Goal: Book appointment/travel/reservation

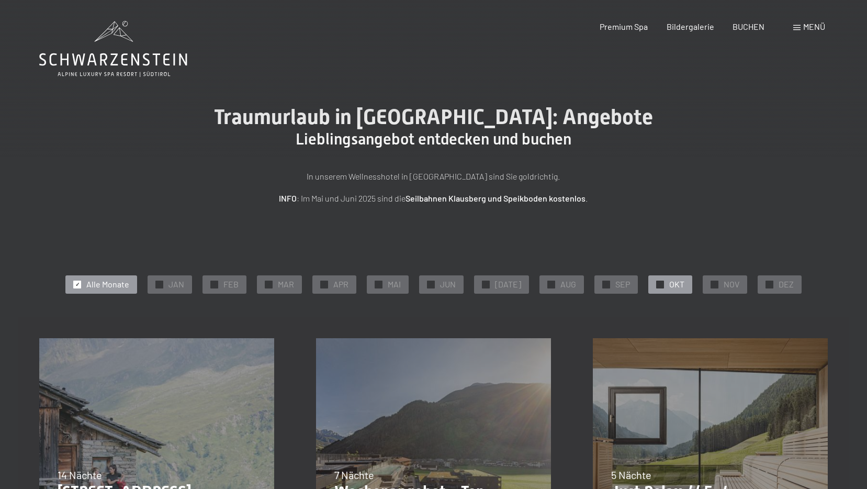
click at [669, 281] on span "OKT" at bounding box center [676, 284] width 15 height 12
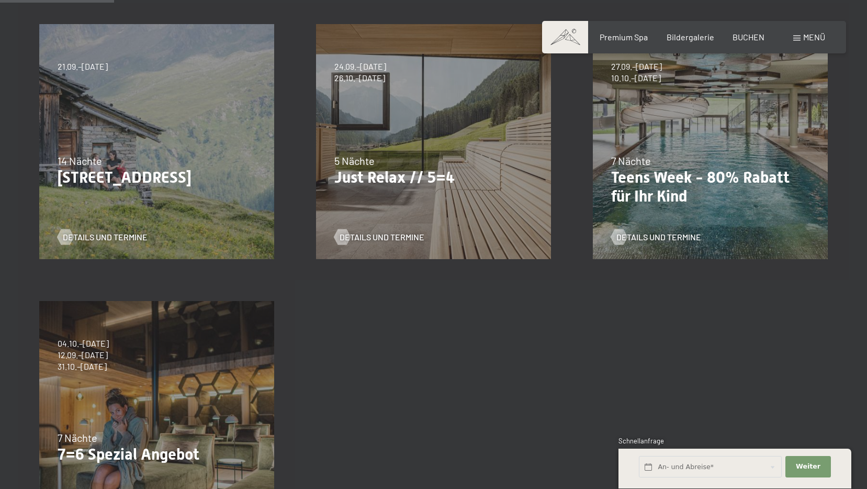
scroll to position [105, 0]
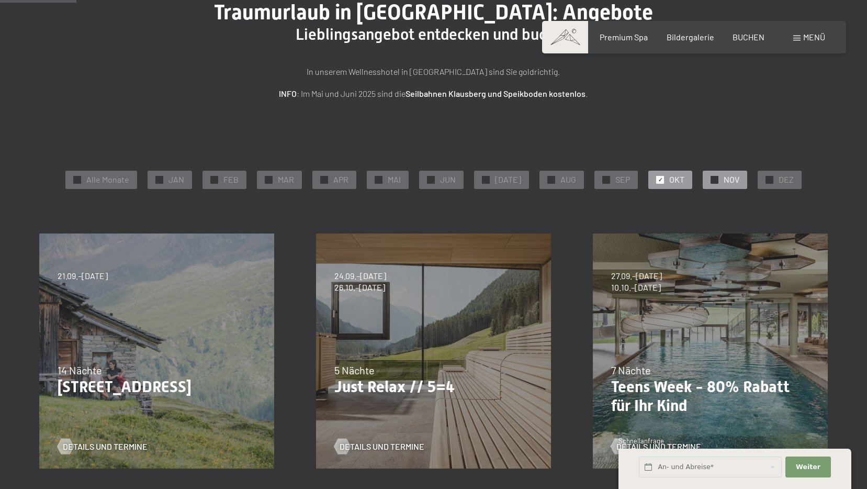
click at [707, 186] on div "✓ NOV" at bounding box center [725, 180] width 44 height 18
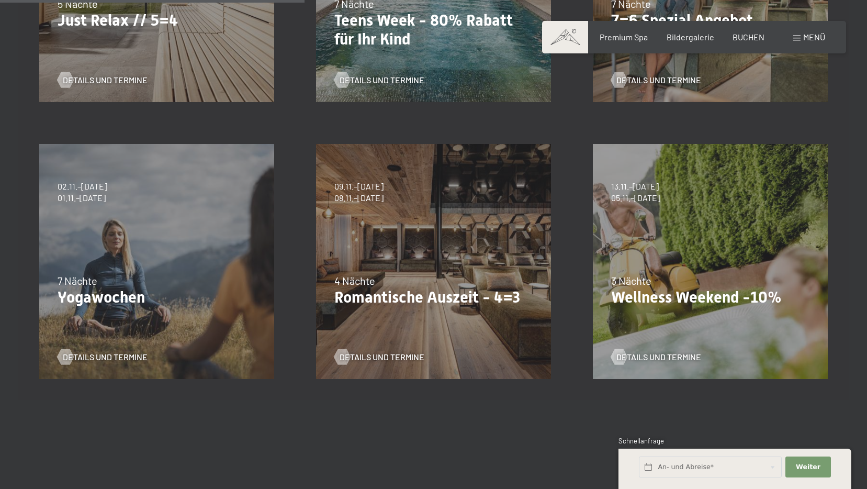
scroll to position [523, 0]
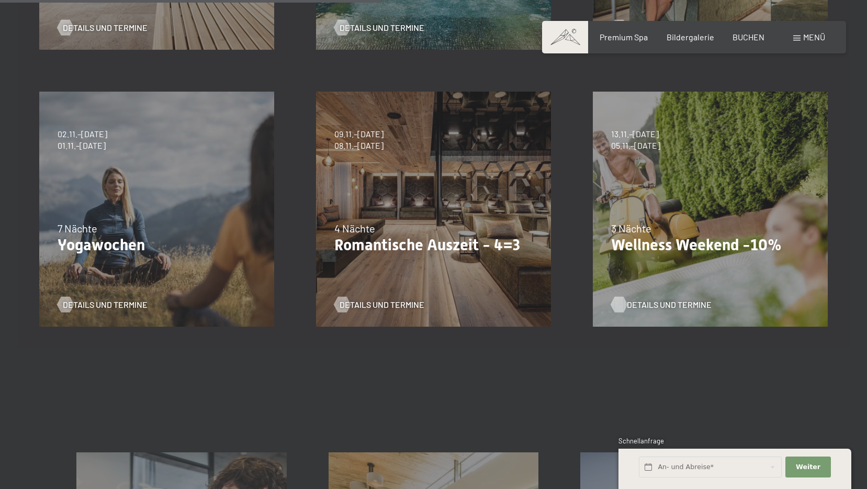
click at [664, 301] on span "Details und Termine" at bounding box center [669, 305] width 85 height 12
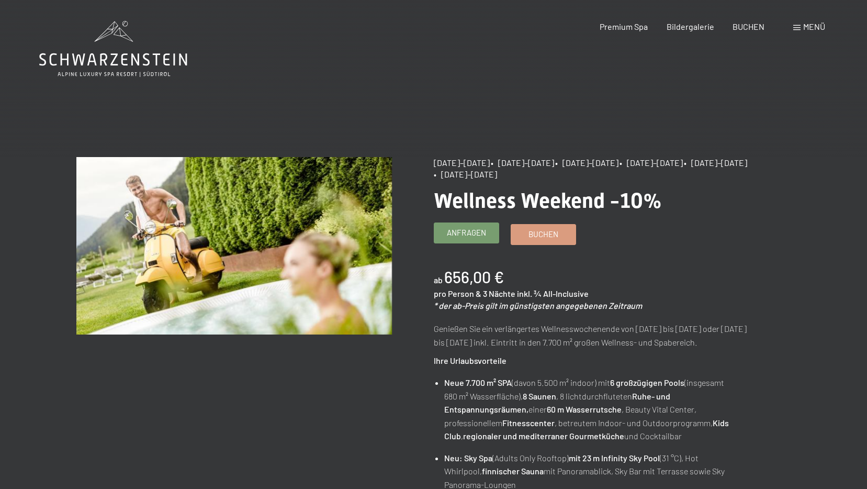
click at [476, 238] on span "Anfragen" at bounding box center [466, 232] width 39 height 11
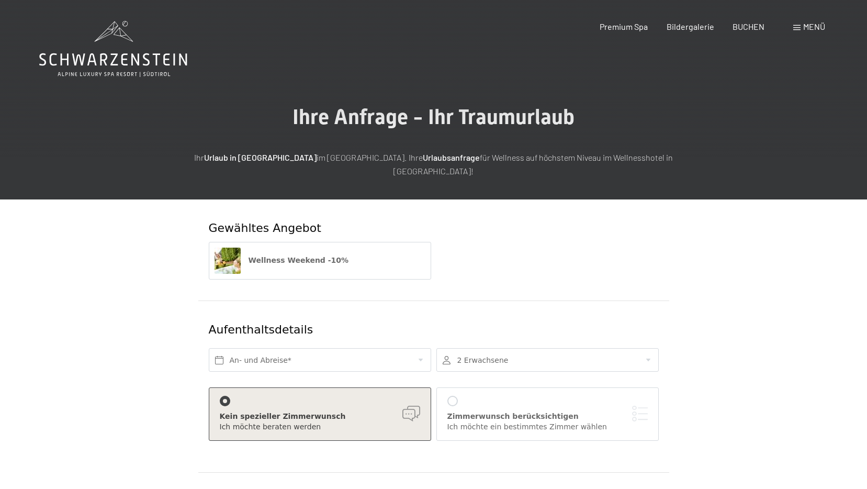
click at [241, 411] on div "Kein spezieller Zimmerwunsch" at bounding box center [320, 416] width 200 height 10
click at [491, 396] on div "Zimmerwunsch berücksichtigen Ich möchte ein bestimmtes Zimmer wählen" at bounding box center [547, 414] width 200 height 36
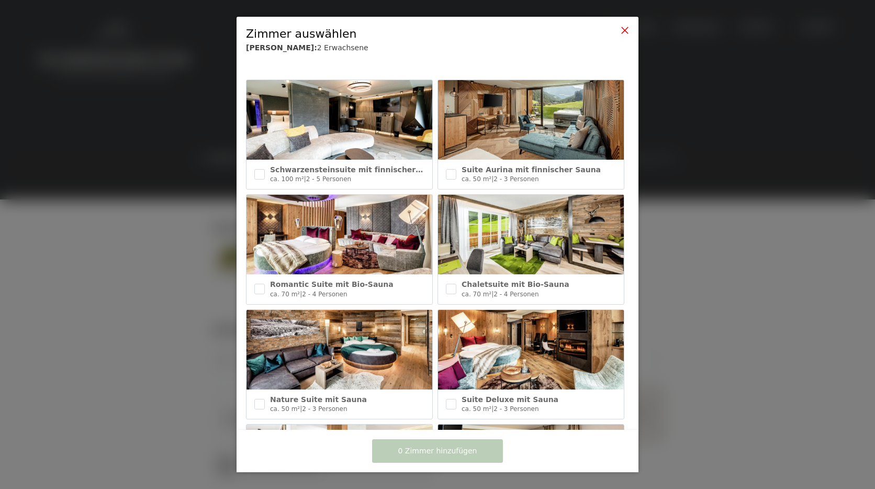
click at [624, 35] on div at bounding box center [625, 31] width 8 height 10
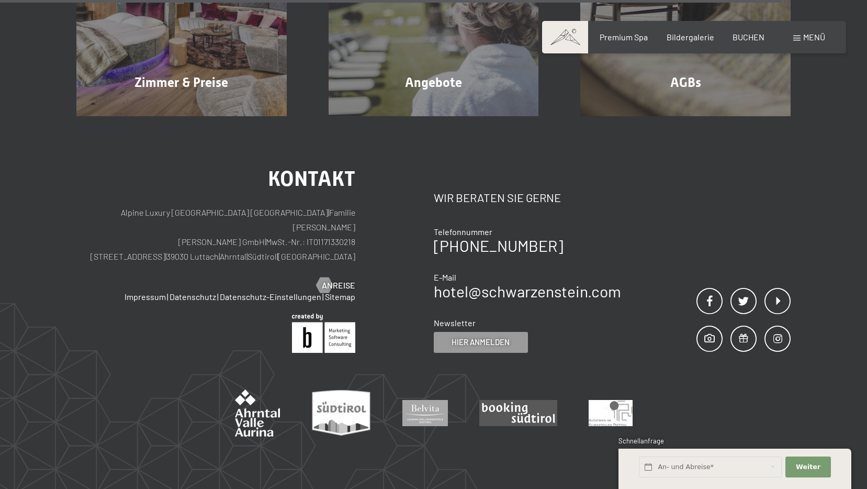
scroll to position [680, 0]
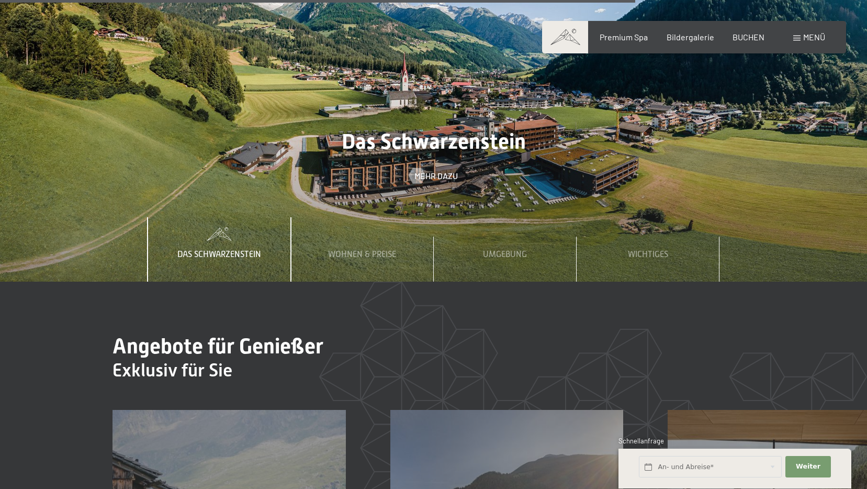
scroll to position [3716, 0]
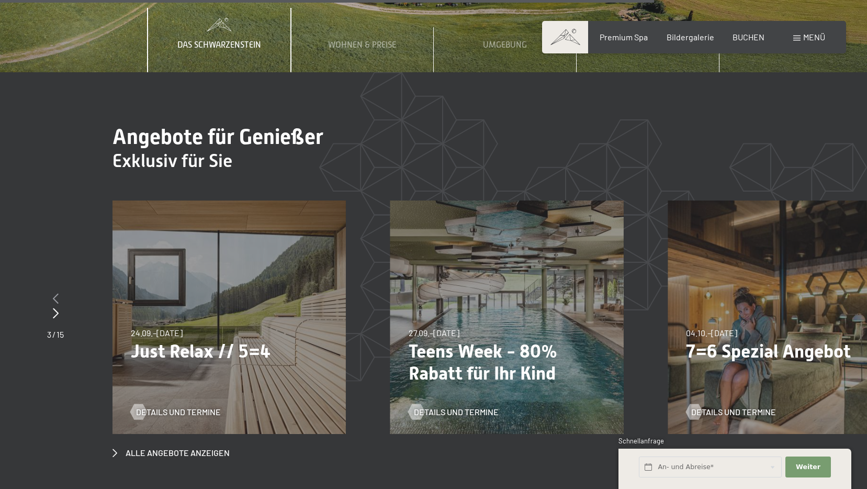
click at [57, 293] on icon at bounding box center [56, 298] width 6 height 10
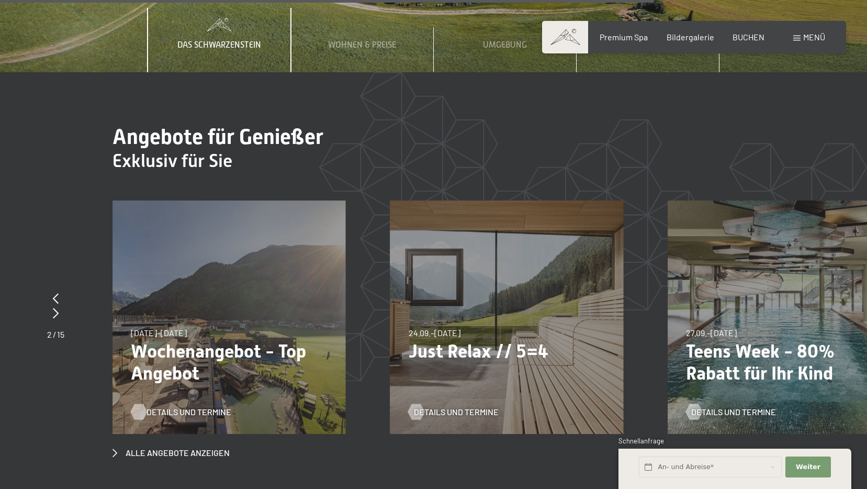
click at [173, 406] on span "Details und Termine" at bounding box center [189, 412] width 85 height 12
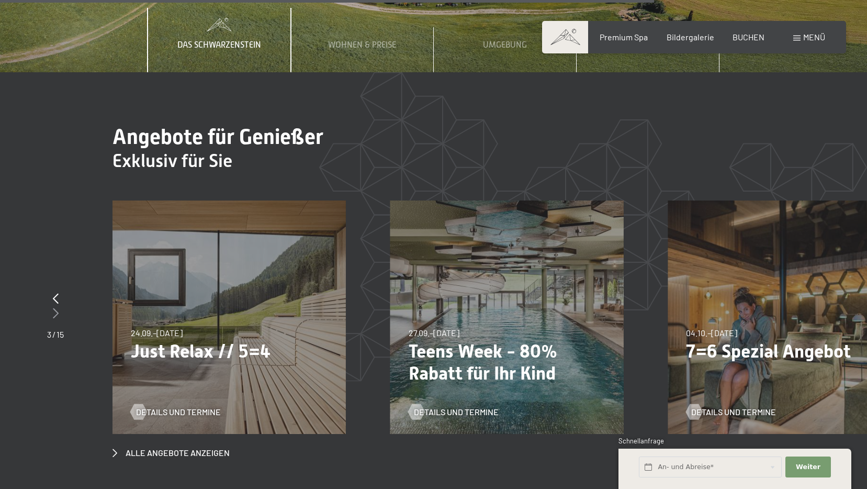
click at [55, 308] on icon at bounding box center [56, 313] width 6 height 10
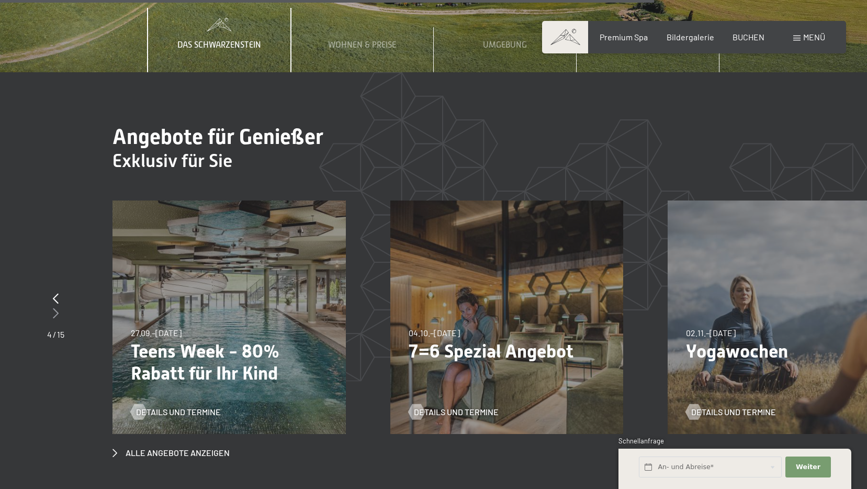
click at [56, 308] on icon at bounding box center [56, 313] width 6 height 10
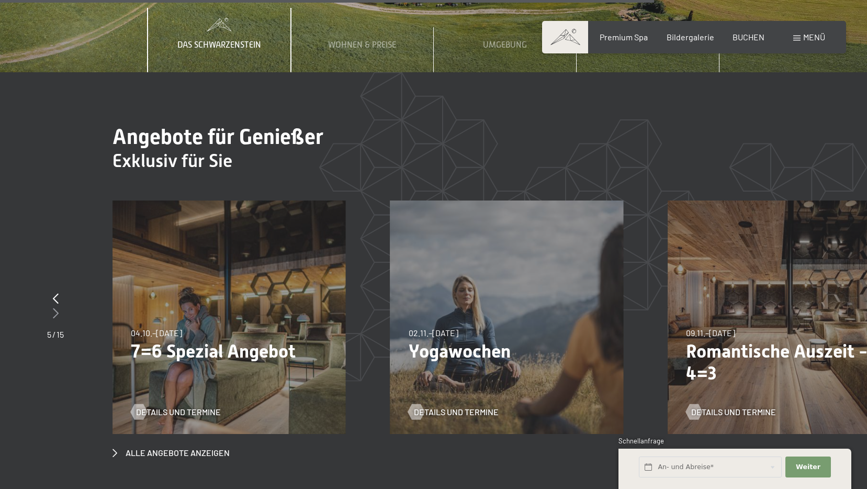
click at [56, 308] on icon at bounding box center [56, 313] width 6 height 10
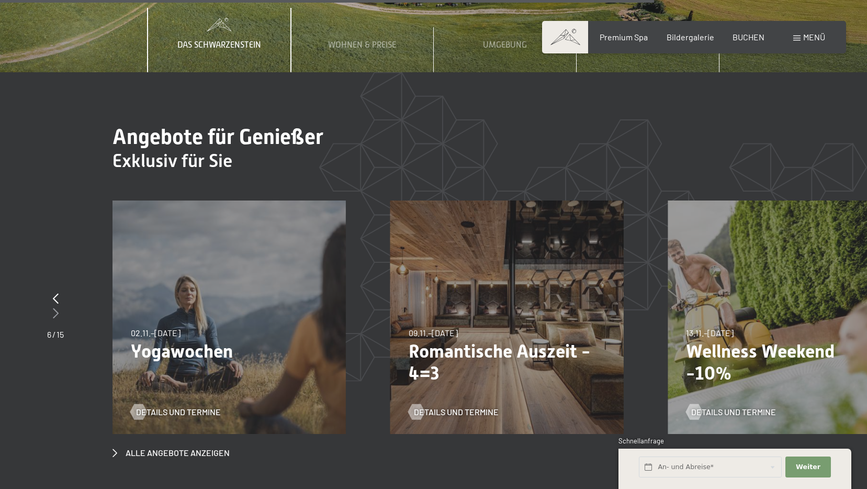
click at [56, 308] on icon at bounding box center [56, 313] width 6 height 10
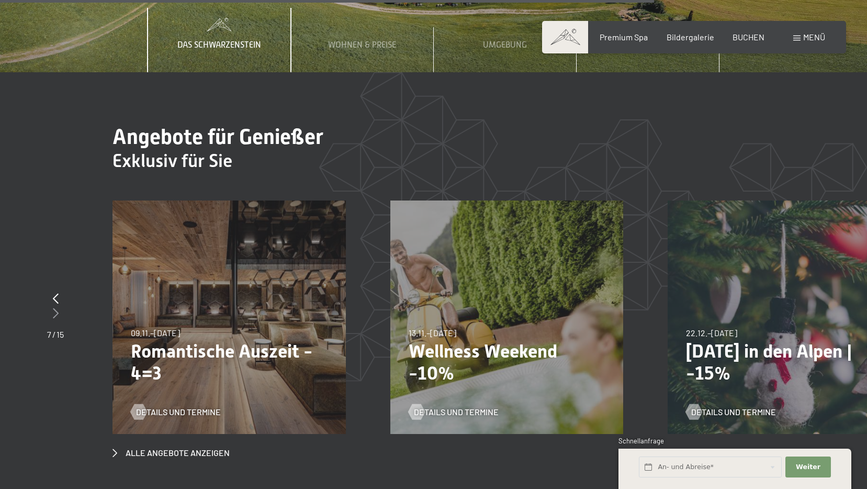
click at [56, 308] on icon at bounding box center [56, 313] width 6 height 10
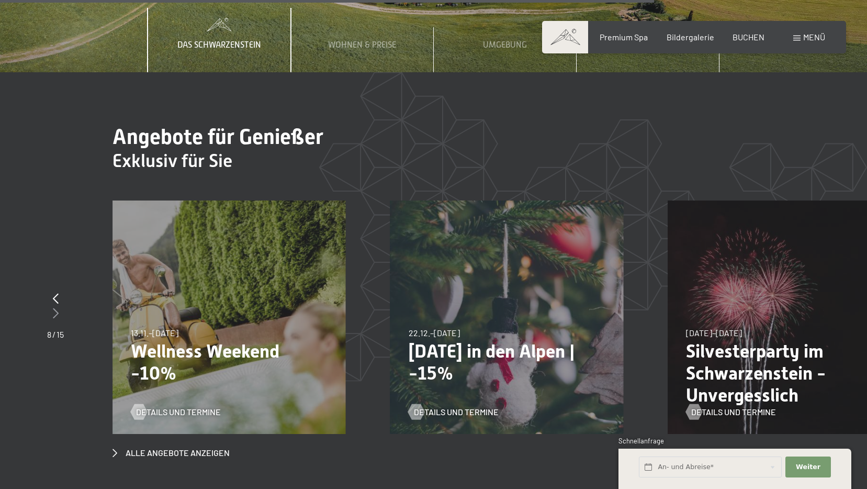
click at [56, 308] on icon at bounding box center [56, 313] width 6 height 10
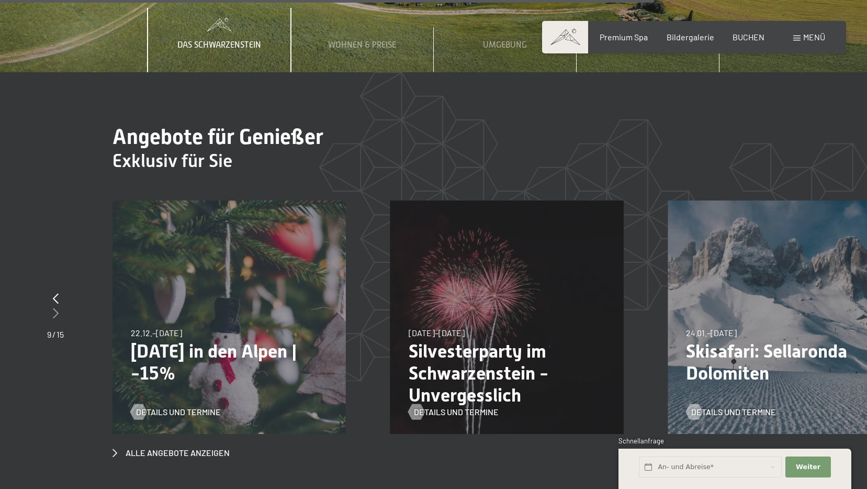
click at [56, 308] on icon at bounding box center [56, 313] width 6 height 10
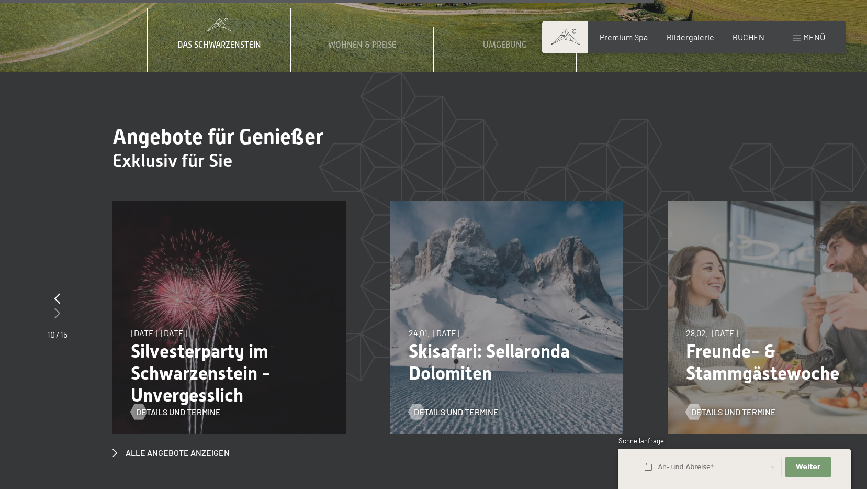
click at [56, 308] on icon at bounding box center [57, 313] width 6 height 10
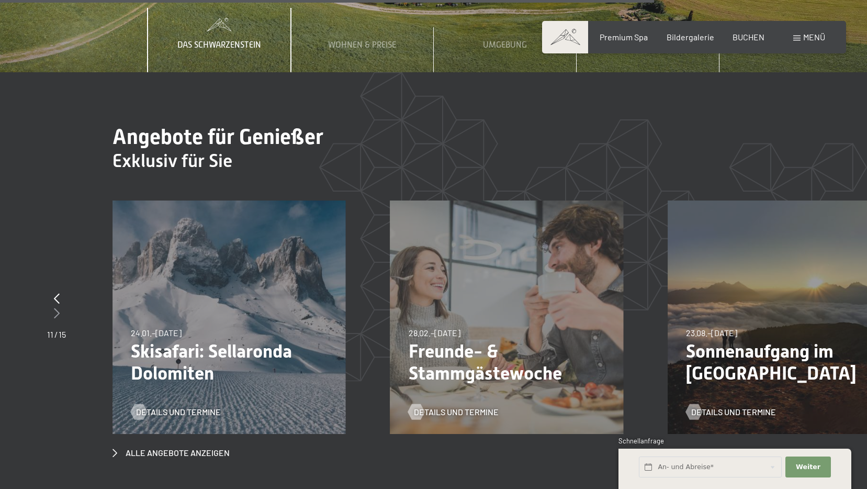
click at [58, 308] on icon at bounding box center [57, 313] width 6 height 10
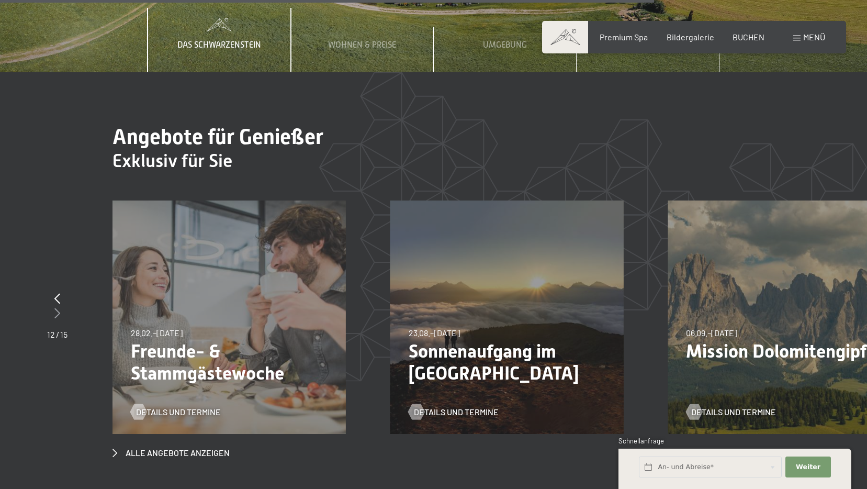
click at [58, 308] on icon at bounding box center [57, 313] width 6 height 10
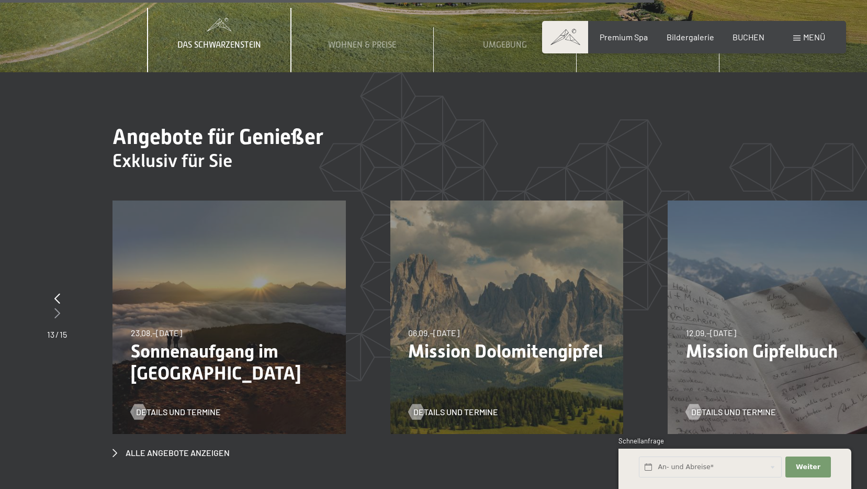
click at [58, 308] on icon at bounding box center [57, 313] width 6 height 10
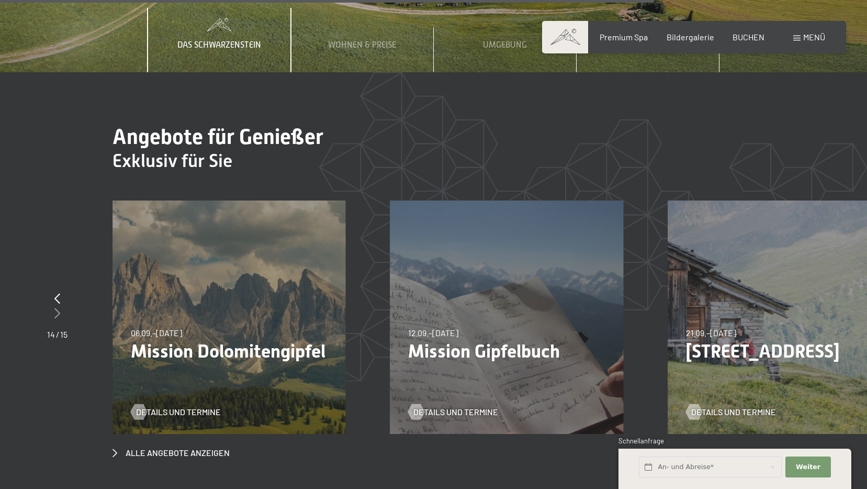
click at [58, 308] on icon at bounding box center [57, 313] width 6 height 10
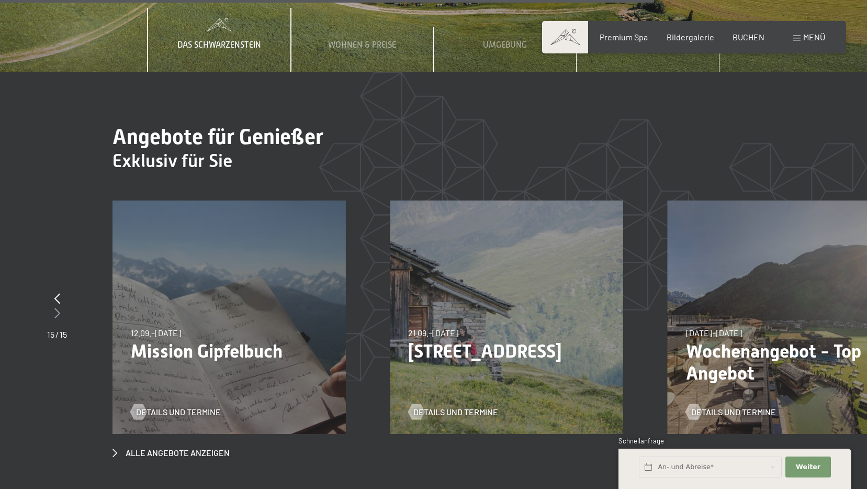
click at [58, 308] on icon at bounding box center [57, 313] width 6 height 10
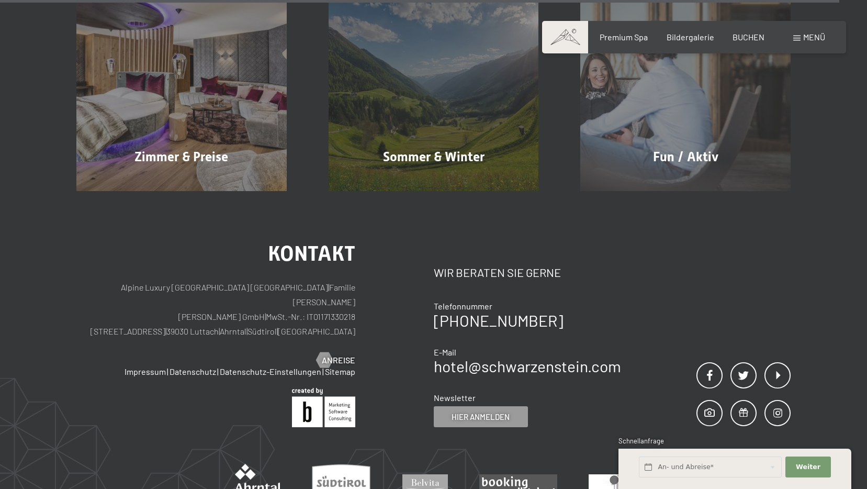
scroll to position [4658, 0]
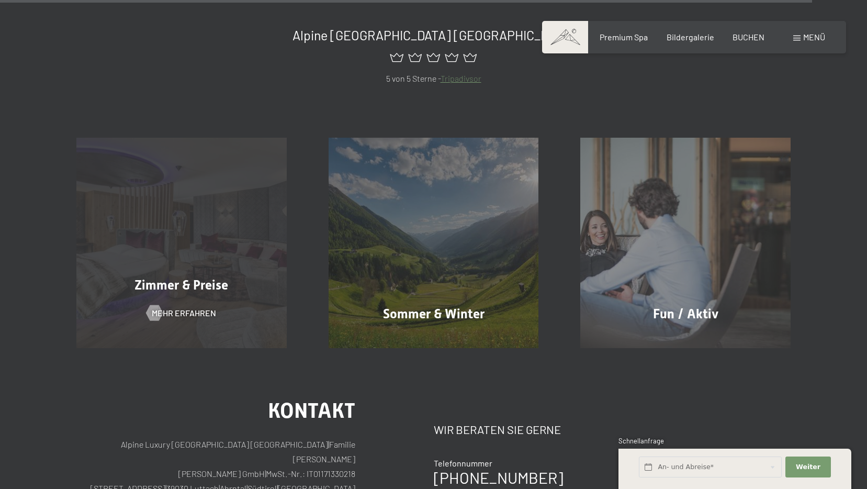
click at [134, 212] on div "Zimmer & Preise Mehr erfahren" at bounding box center [181, 243] width 252 height 210
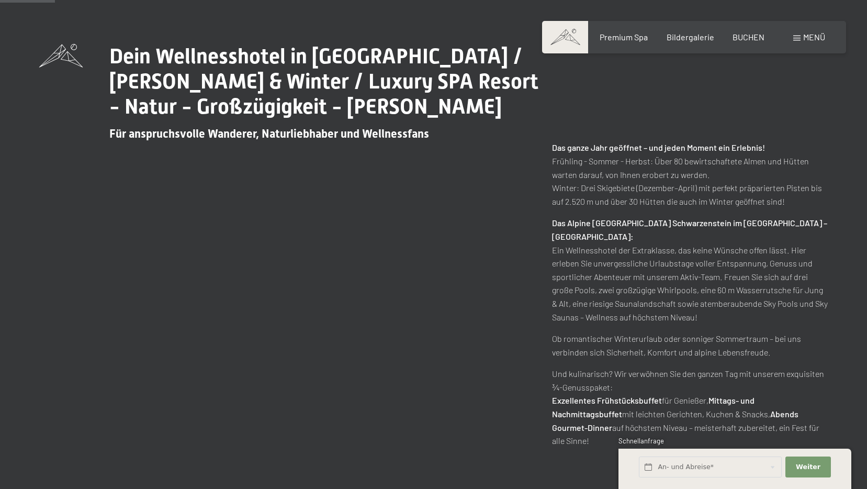
scroll to position [314, 0]
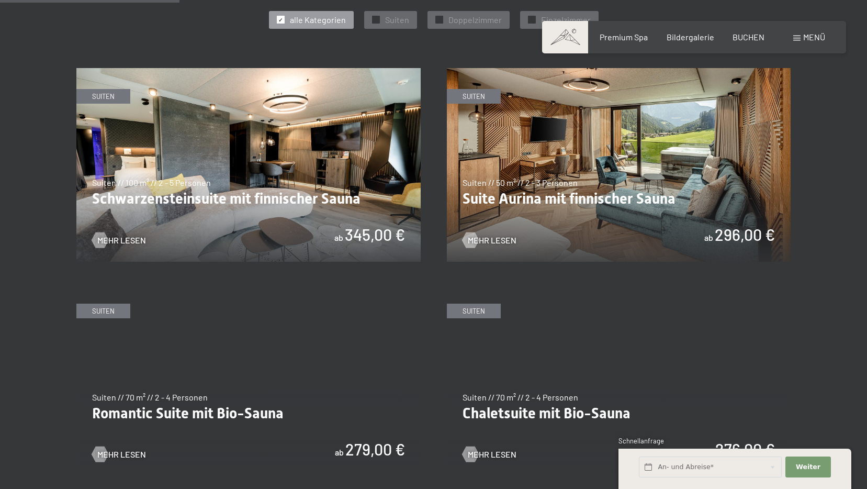
scroll to position [576, 0]
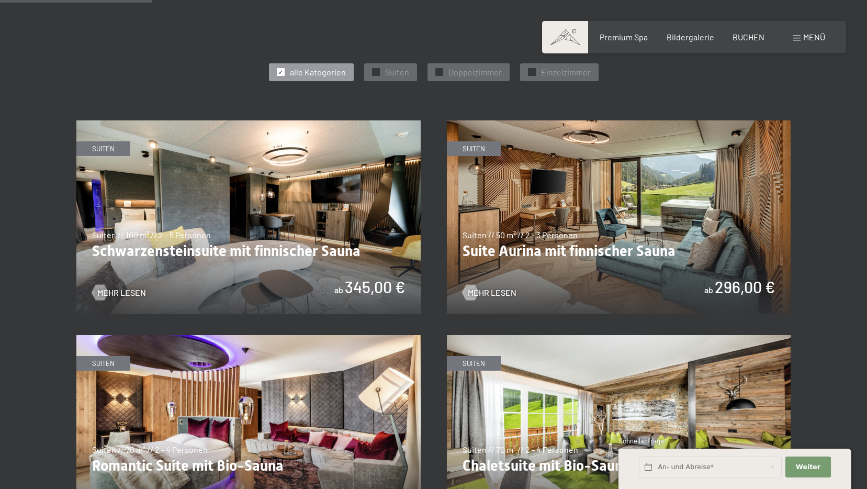
click at [247, 393] on img at bounding box center [248, 432] width 344 height 194
click at [198, 221] on img at bounding box center [248, 217] width 344 height 194
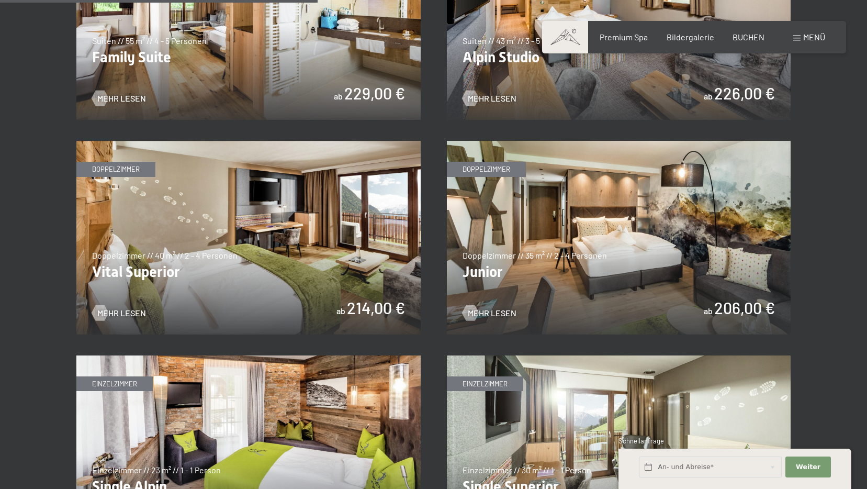
scroll to position [1151, 0]
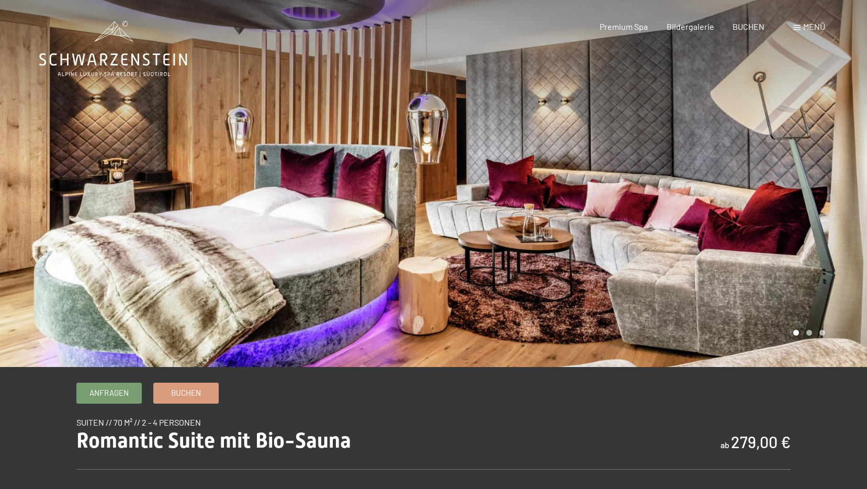
click at [782, 214] on div at bounding box center [651, 183] width 434 height 367
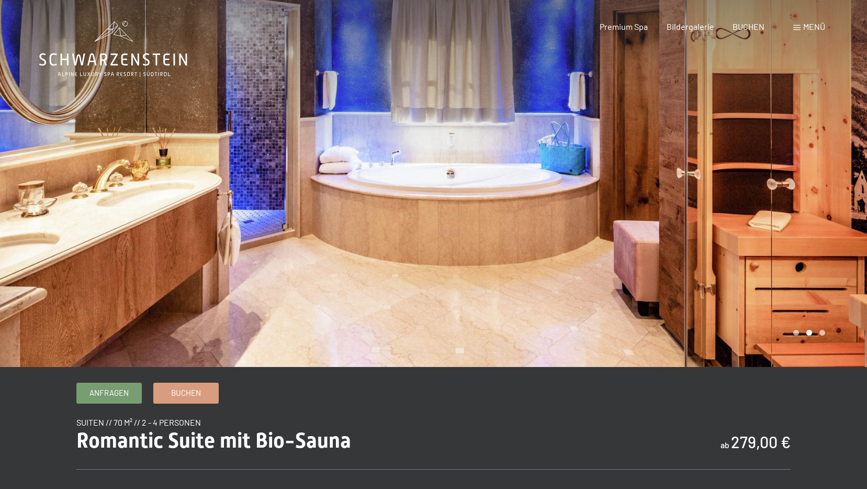
click at [782, 214] on div at bounding box center [651, 183] width 434 height 367
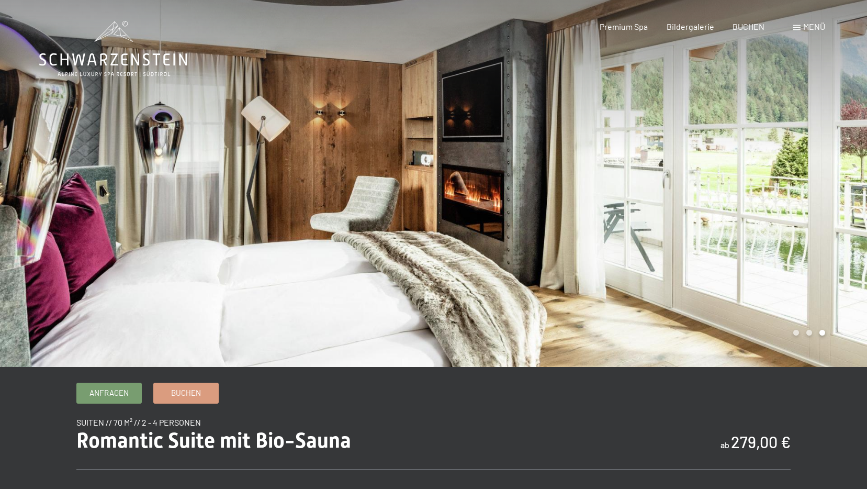
click at [782, 214] on div at bounding box center [651, 183] width 434 height 367
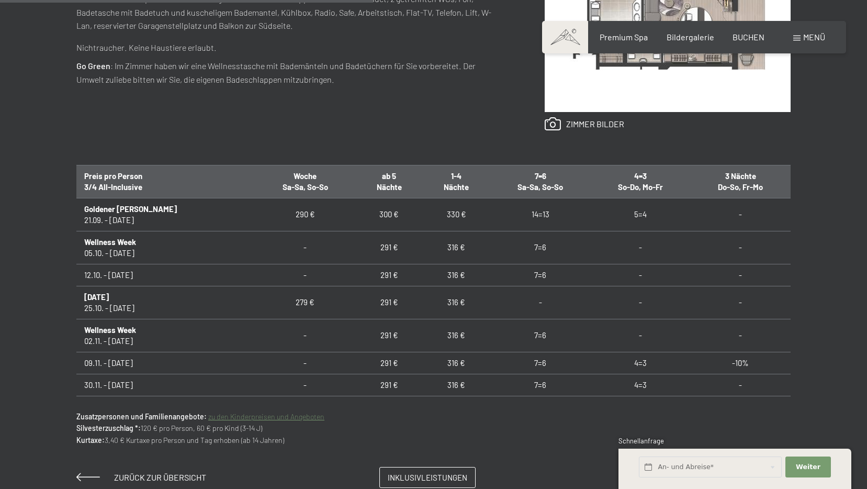
scroll to position [628, 0]
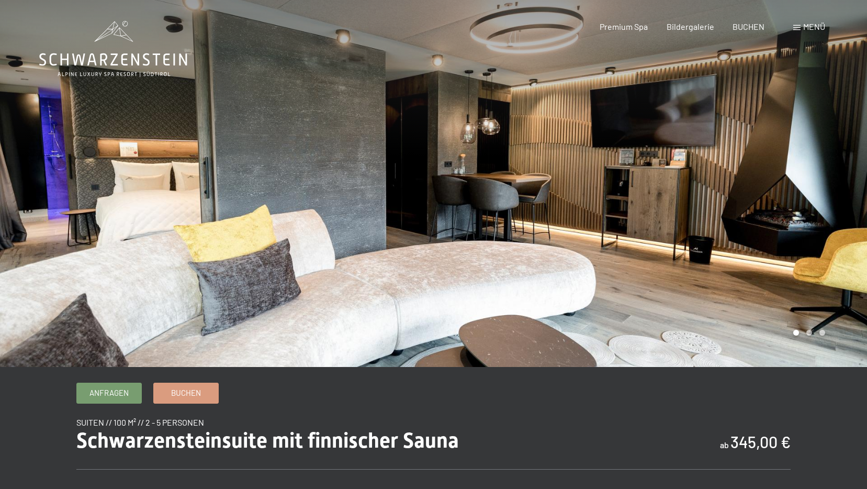
click at [762, 230] on div at bounding box center [651, 183] width 434 height 367
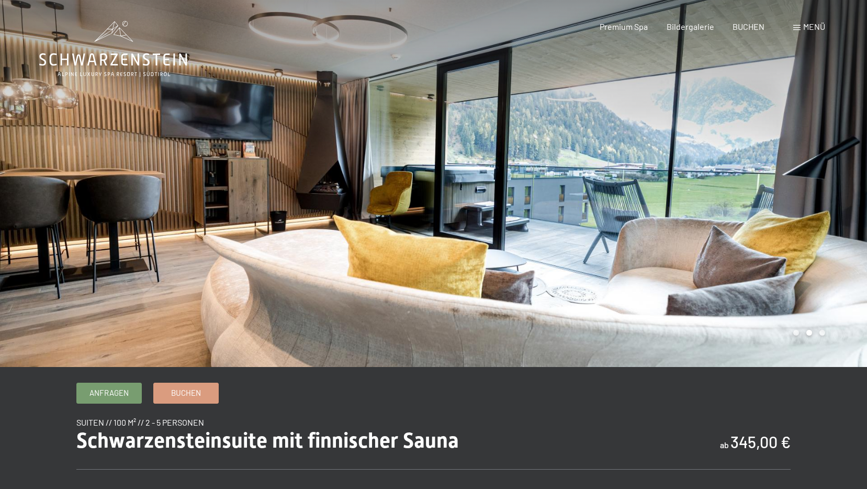
click at [762, 230] on div at bounding box center [651, 183] width 434 height 367
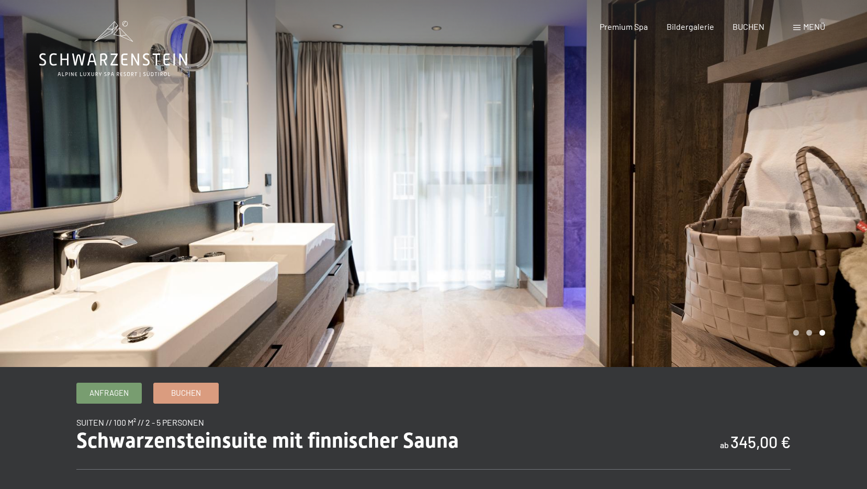
click at [759, 231] on div at bounding box center [651, 183] width 434 height 367
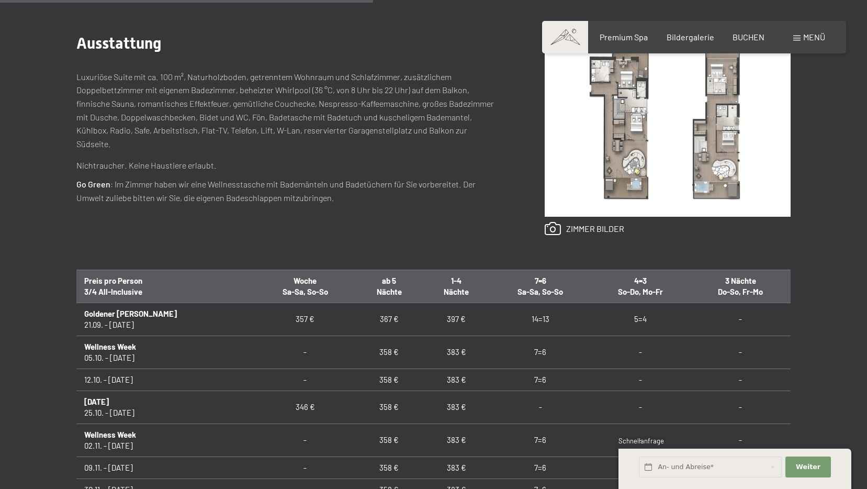
scroll to position [576, 0]
